Goal: Task Accomplishment & Management: Manage account settings

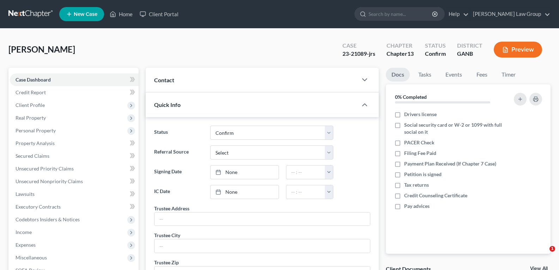
select select "0"
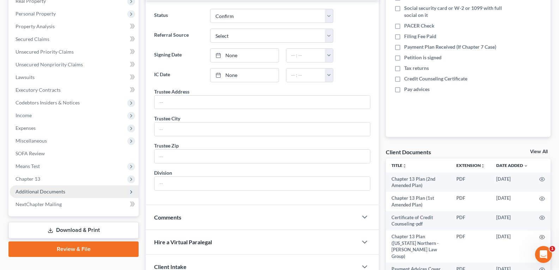
scroll to position [106, 0]
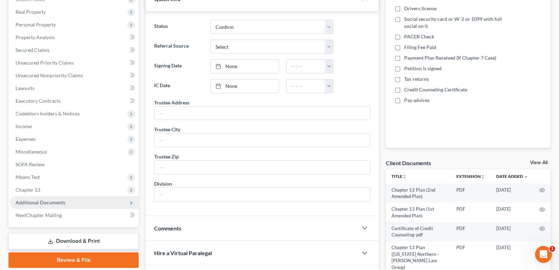
click at [32, 205] on span "Additional Documents" at bounding box center [41, 202] width 50 height 6
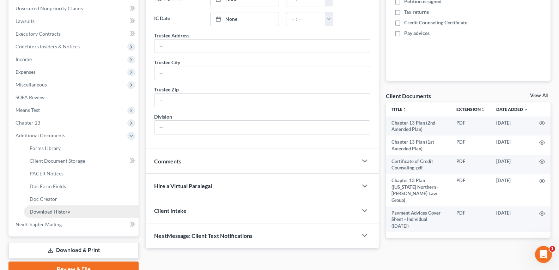
scroll to position [176, 0]
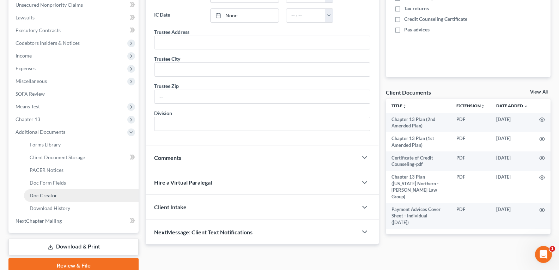
click at [40, 193] on span "Doc Creator" at bounding box center [44, 195] width 28 height 6
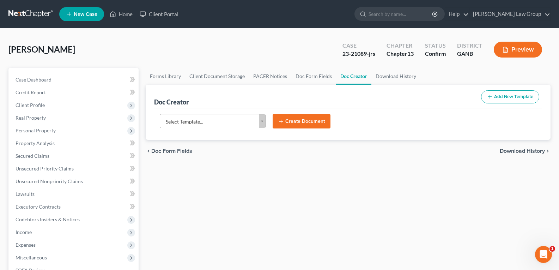
click at [262, 126] on body "Home New Case Client Portal [PERSON_NAME] Law Group [EMAIL_ADDRESS][DOMAIN_NAME…" at bounding box center [279, 238] width 559 height 477
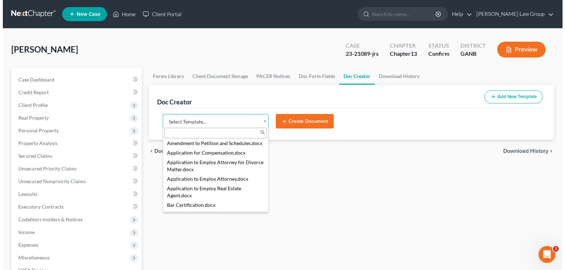
scroll to position [176, 0]
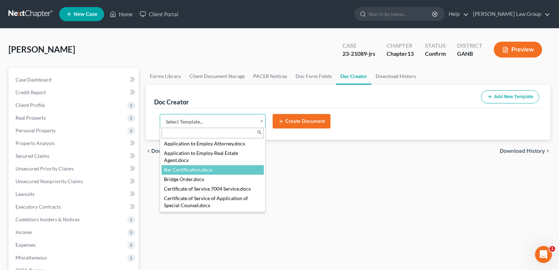
select select "111535"
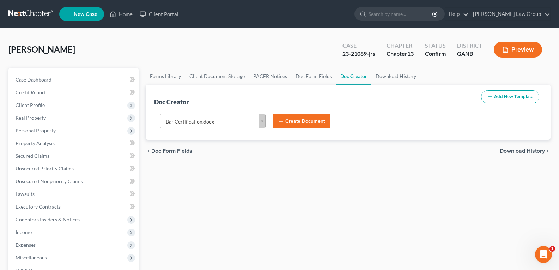
click at [278, 120] on button "Create Document" at bounding box center [302, 121] width 58 height 15
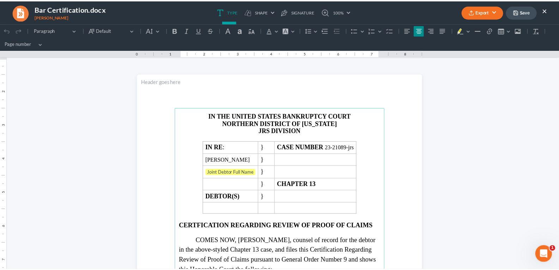
scroll to position [0, 0]
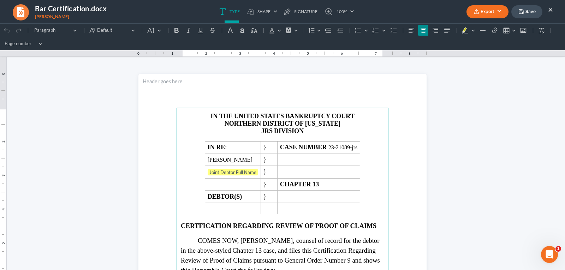
click at [490, 9] on button "Export" at bounding box center [487, 11] width 42 height 13
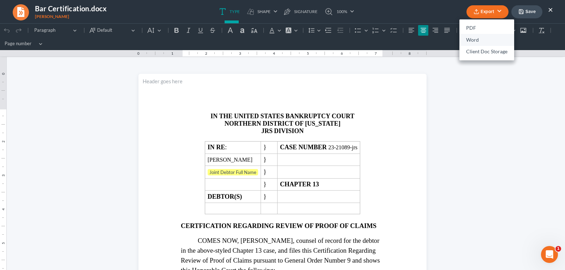
click at [475, 39] on link "Word" at bounding box center [486, 40] width 55 height 12
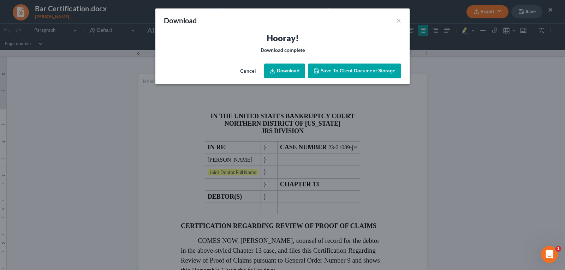
click at [282, 73] on link "Download" at bounding box center [284, 71] width 41 height 15
click at [398, 21] on button "×" at bounding box center [398, 20] width 5 height 8
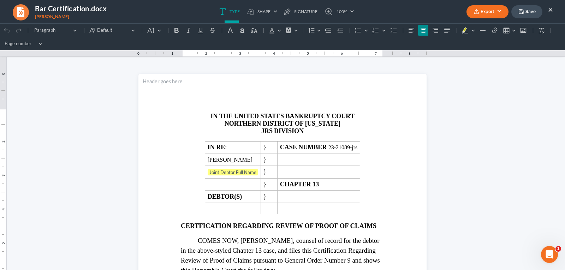
click at [551, 8] on button "×" at bounding box center [550, 9] width 5 height 8
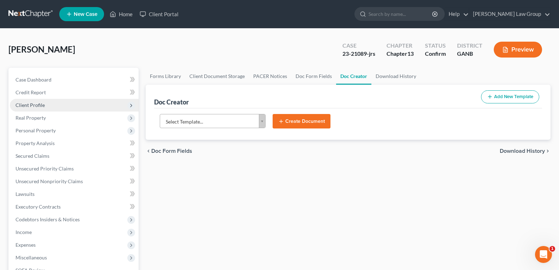
click at [22, 105] on span "Client Profile" at bounding box center [30, 105] width 29 height 6
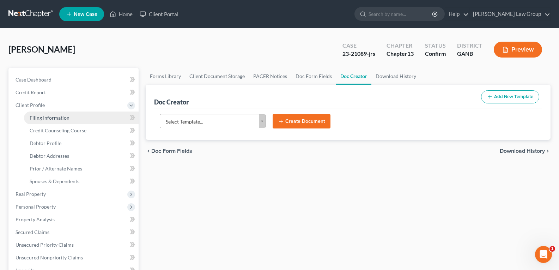
click at [46, 119] on span "Filing Information" at bounding box center [50, 118] width 40 height 6
select select "1"
select select "0"
select select "3"
select select "10"
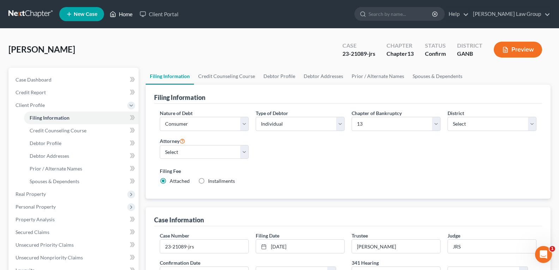
click at [123, 17] on link "Home" at bounding box center [121, 14] width 30 height 13
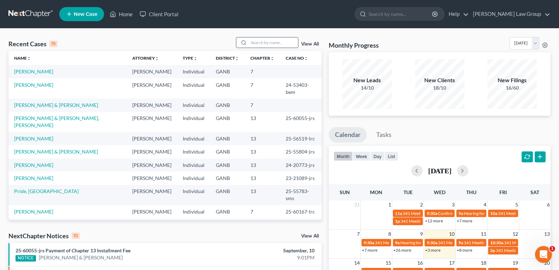
click at [270, 42] on input "search" at bounding box center [273, 42] width 49 height 10
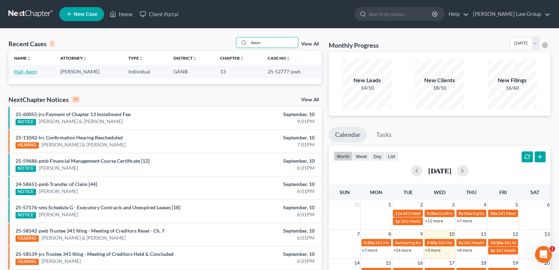
type input "Aeon"
click at [26, 73] on link "Hall, Aeon" at bounding box center [25, 71] width 23 height 6
select select "3"
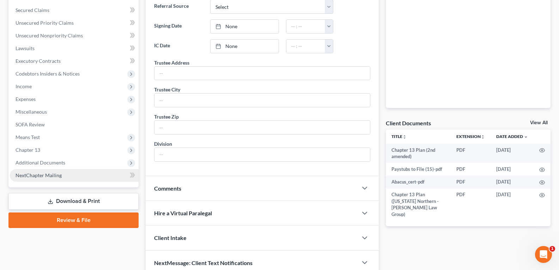
scroll to position [178, 0]
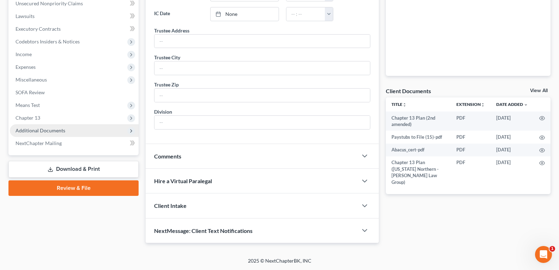
click at [35, 128] on span "Additional Documents" at bounding box center [41, 130] width 50 height 6
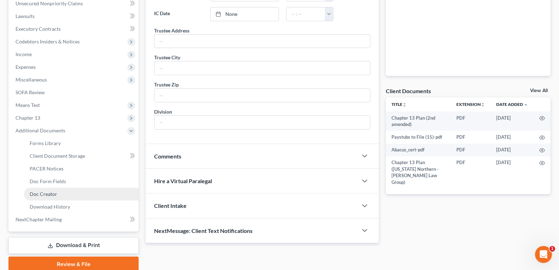
click at [44, 196] on span "Doc Creator" at bounding box center [44, 194] width 28 height 6
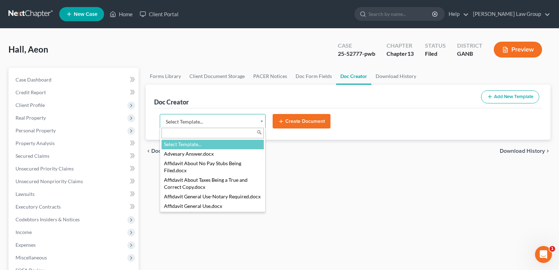
click at [262, 124] on body "Home New Case Client Portal [PERSON_NAME] Law Group [EMAIL_ADDRESS][DOMAIN_NAME…" at bounding box center [279, 238] width 559 height 477
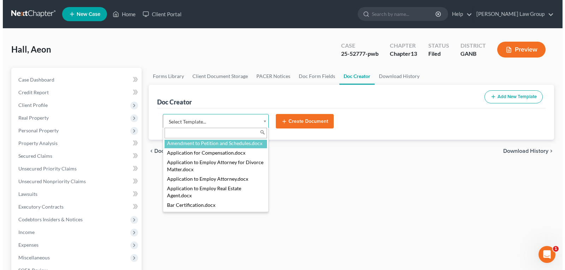
scroll to position [212, 0]
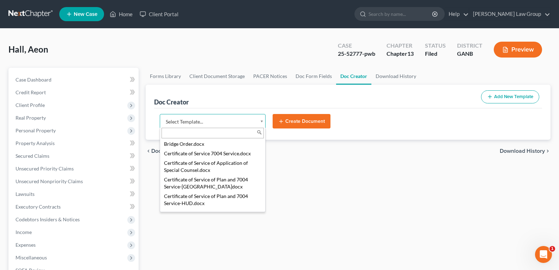
select select "111535"
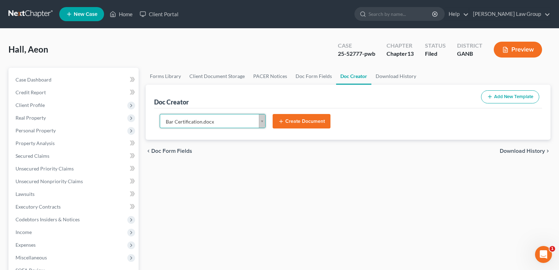
click at [289, 118] on button "Create Document" at bounding box center [302, 121] width 58 height 15
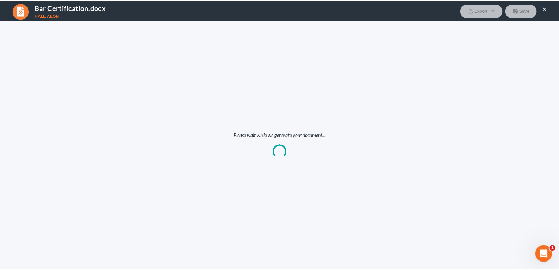
scroll to position [0, 0]
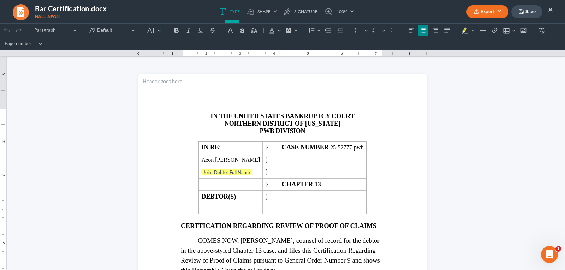
click at [486, 13] on button "Export" at bounding box center [487, 11] width 42 height 13
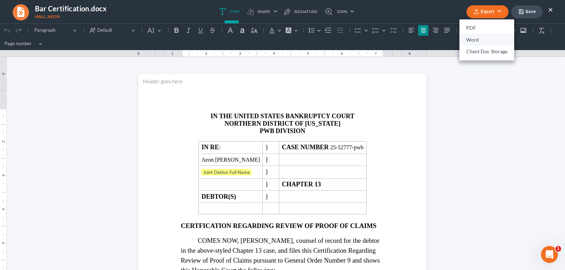
click at [476, 37] on link "Word" at bounding box center [486, 40] width 55 height 12
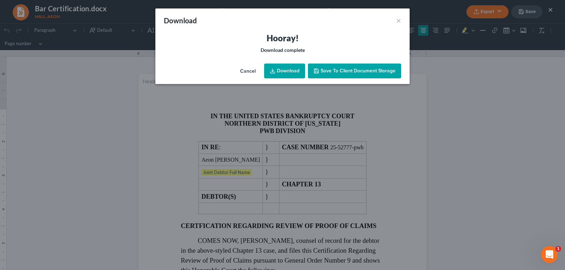
click at [283, 68] on link "Download" at bounding box center [284, 71] width 41 height 15
drag, startPoint x: 398, startPoint y: 23, endPoint x: 427, endPoint y: 19, distance: 29.3
click at [398, 23] on button "×" at bounding box center [398, 20] width 5 height 8
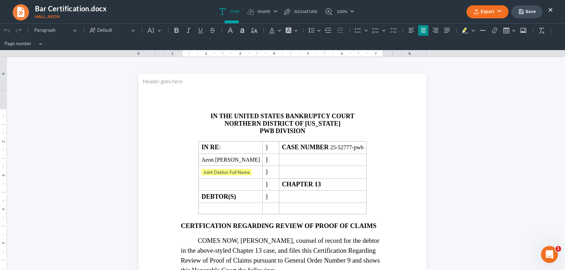
click at [553, 11] on div "Export PDF Word Client Doc Storage Save ×" at bounding box center [509, 11] width 101 height 15
drag, startPoint x: 551, startPoint y: 10, endPoint x: 328, endPoint y: 34, distance: 224.0
click at [551, 10] on button "×" at bounding box center [550, 9] width 5 height 8
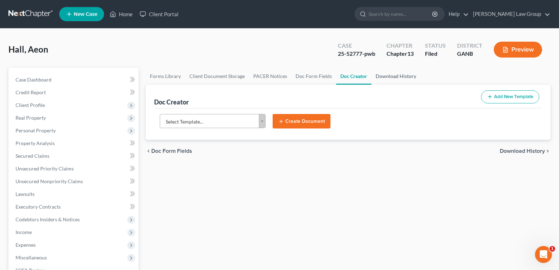
click at [401, 78] on link "Download History" at bounding box center [396, 76] width 49 height 17
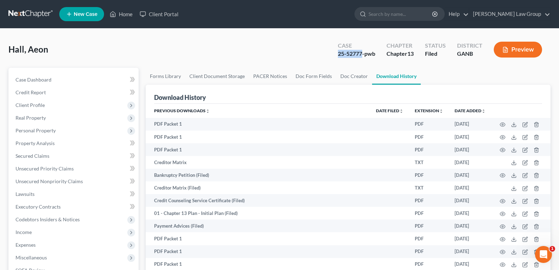
drag, startPoint x: 334, startPoint y: 53, endPoint x: 362, endPoint y: 56, distance: 28.5
click at [362, 56] on div "Case 25-52777-pwb" at bounding box center [357, 50] width 49 height 21
copy div "25-52777"
drag, startPoint x: 244, startPoint y: 29, endPoint x: 128, endPoint y: 14, distance: 116.8
click at [243, 29] on div "Hall, Aeon Upgraded Case 25-52777-pwb Chapter Chapter 13 Status Filed District …" at bounding box center [279, 247] width 559 height 436
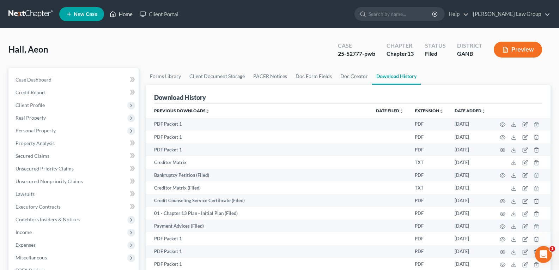
click at [121, 12] on link "Home" at bounding box center [121, 14] width 30 height 13
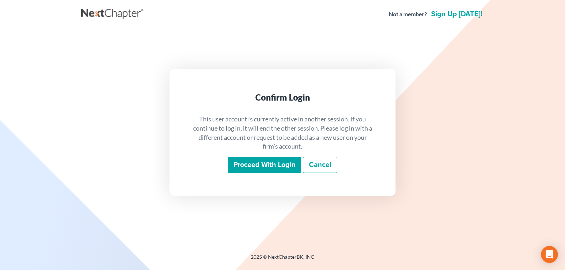
click at [257, 164] on input "Proceed with login" at bounding box center [264, 165] width 73 height 16
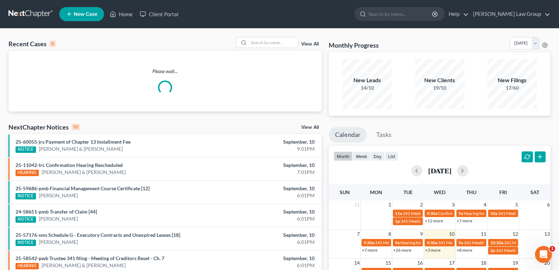
click at [308, 46] on link "View All" at bounding box center [310, 44] width 18 height 5
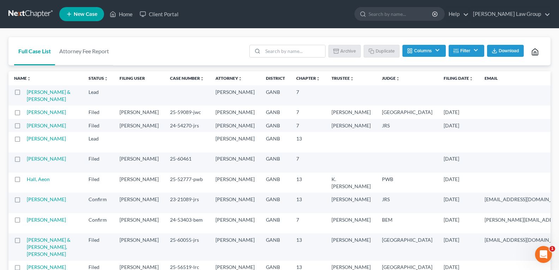
click at [465, 48] on button "Filter" at bounding box center [467, 51] width 36 height 12
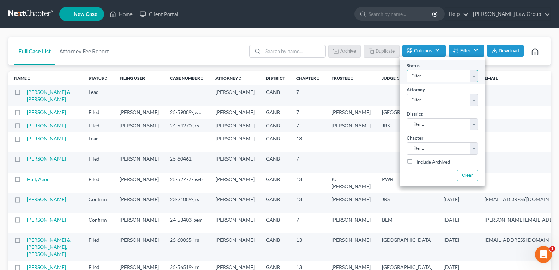
click at [445, 77] on select "Filter... Confirm Discharged Dismissed Filed In Progress Lead Lost Lead Ready t…" at bounding box center [442, 76] width 71 height 12
select select "3"
click at [407, 70] on select "Filter... Confirm Discharged Dismissed Filed In Progress Lead Lost Lead Ready t…" at bounding box center [442, 76] width 71 height 12
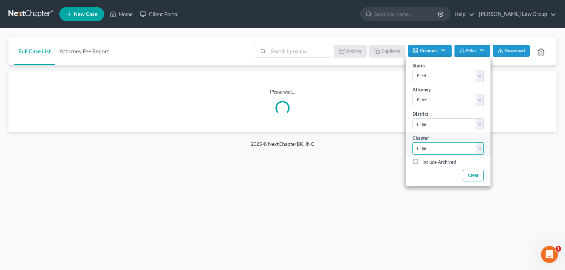
click at [418, 148] on select "Filter... 7 11 13" at bounding box center [447, 148] width 71 height 12
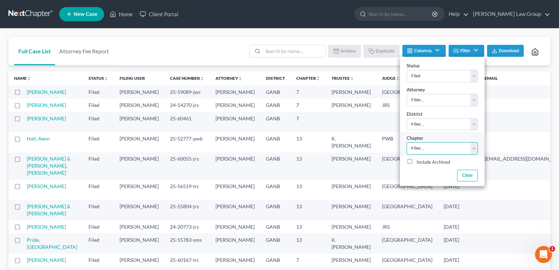
select select "2"
click at [407, 142] on select "Filter... 7 11 13" at bounding box center [442, 148] width 71 height 12
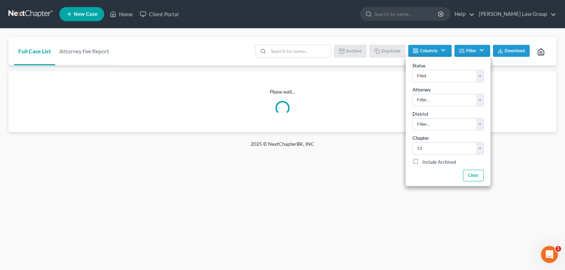
click at [348, 59] on ul "Batch Download Archive Un-archive Duplicate Columns Attorney Case Number Area O…" at bounding box center [401, 51] width 297 height 17
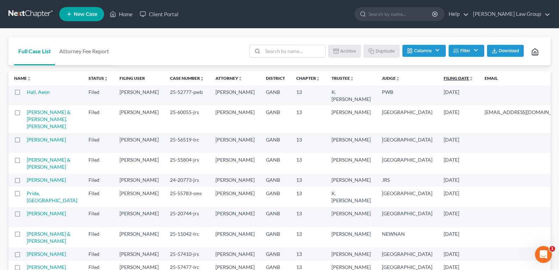
click at [444, 80] on link "Filing Date unfold_more expand_more expand_less" at bounding box center [459, 78] width 30 height 5
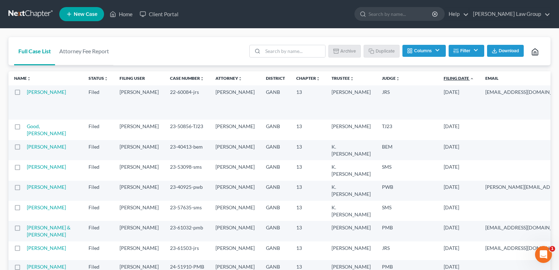
click at [444, 78] on link "Filing Date unfold_more expand_more expand_less" at bounding box center [459, 78] width 30 height 5
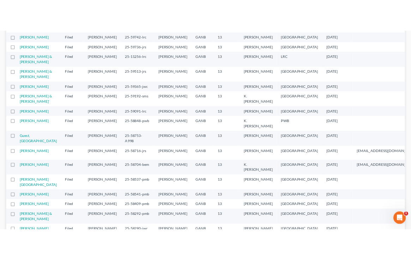
scroll to position [212, 0]
